Goal: Transaction & Acquisition: Obtain resource

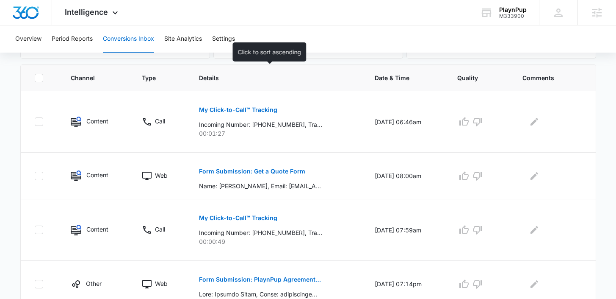
scroll to position [132, 0]
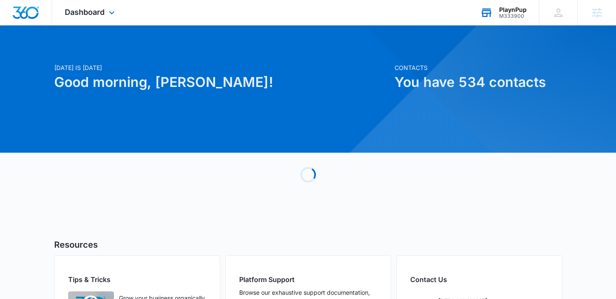
click at [507, 11] on div "PlaynPup" at bounding box center [513, 9] width 28 height 7
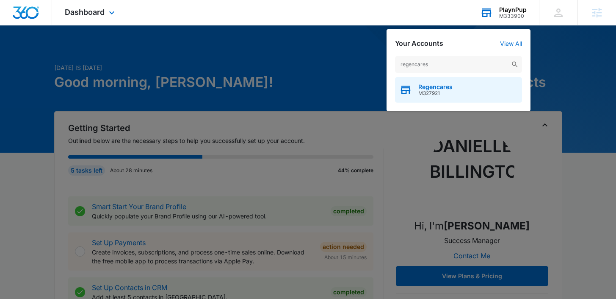
type input "regencares"
click at [436, 87] on span "Regencares" at bounding box center [435, 86] width 34 height 7
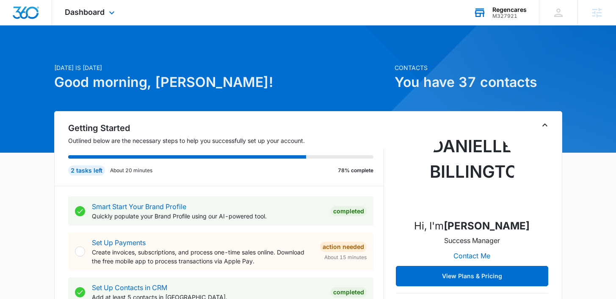
click at [94, 1] on div "Dashboard Apps Reputation Forms CRM Email Social Payments POS Content Ads Intel…" at bounding box center [91, 12] width 78 height 25
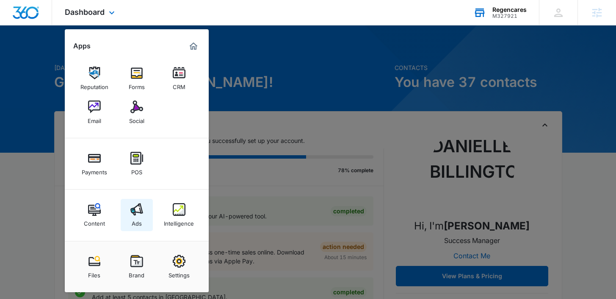
click at [143, 210] on img at bounding box center [136, 209] width 13 height 13
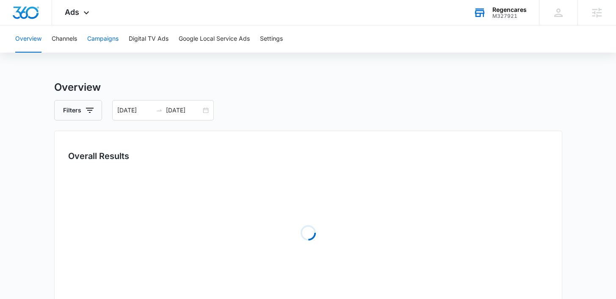
click at [117, 43] on button "Campaigns" at bounding box center [102, 38] width 31 height 27
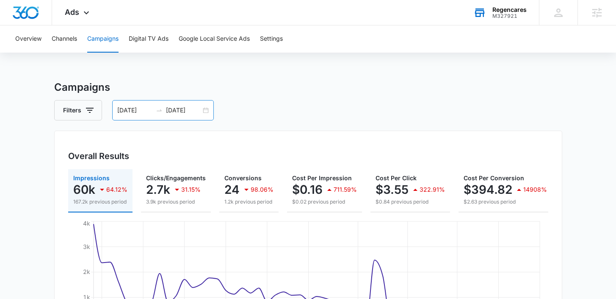
click at [208, 109] on div "07/17/2025 09/09/2025" at bounding box center [163, 110] width 102 height 20
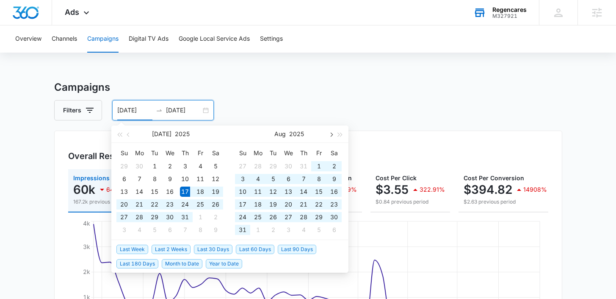
click at [329, 135] on button "button" at bounding box center [330, 133] width 9 height 17
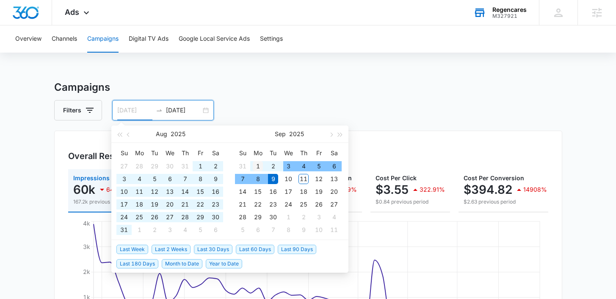
type input "09/01/2025"
click at [259, 167] on div "1" at bounding box center [258, 166] width 10 height 10
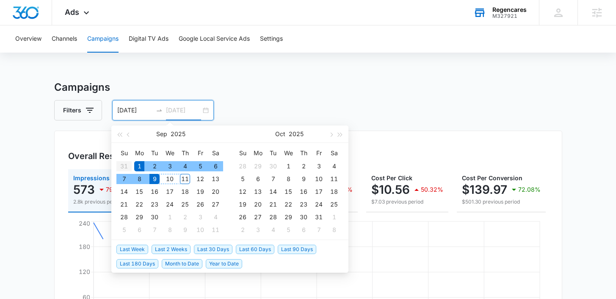
type input "09/09/2025"
click at [156, 180] on div "9" at bounding box center [155, 179] width 10 height 10
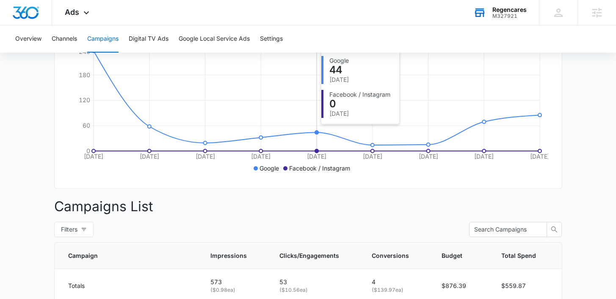
scroll to position [153, 0]
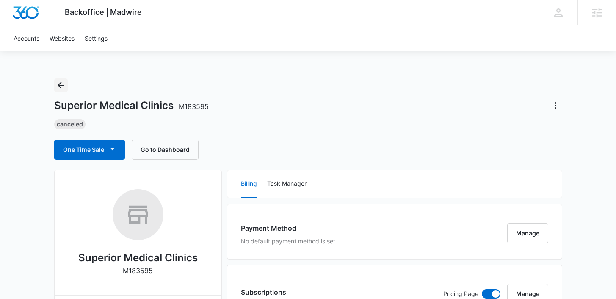
click at [58, 86] on icon "Back" at bounding box center [61, 85] width 10 height 10
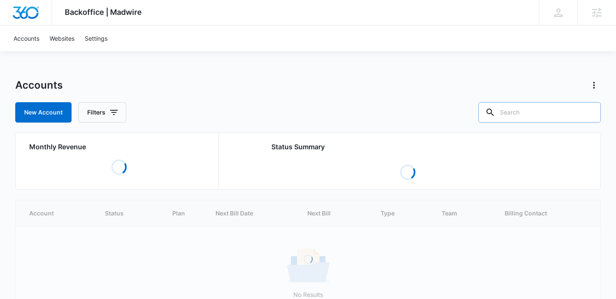
click at [552, 108] on input "text" at bounding box center [540, 112] width 122 height 20
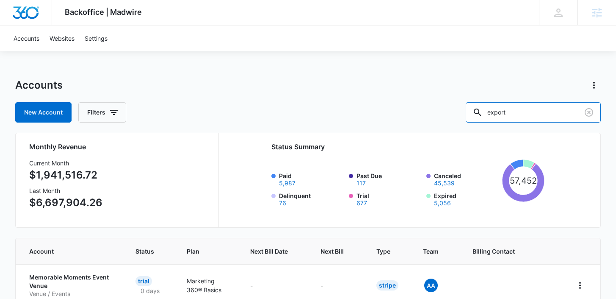
type input "export"
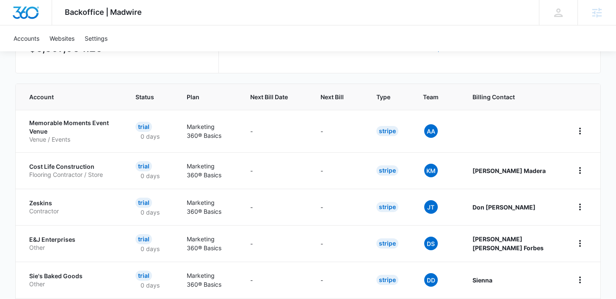
scroll to position [155, 0]
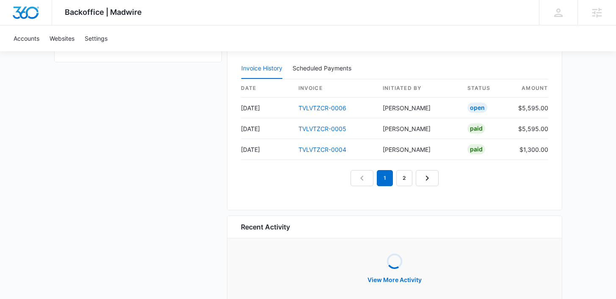
scroll to position [848, 0]
click at [323, 106] on link "TVLVTZCR-0006" at bounding box center [323, 107] width 48 height 7
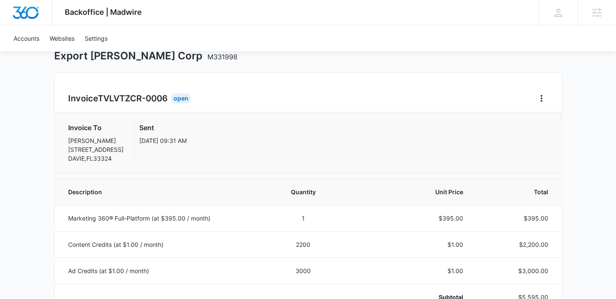
scroll to position [69, 0]
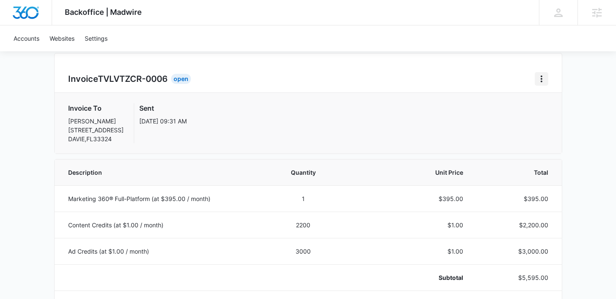
click at [538, 77] on icon "Home" at bounding box center [542, 79] width 10 height 10
click at [553, 102] on link "Download Invoice" at bounding box center [570, 102] width 49 height 7
